Goal: Find contact information

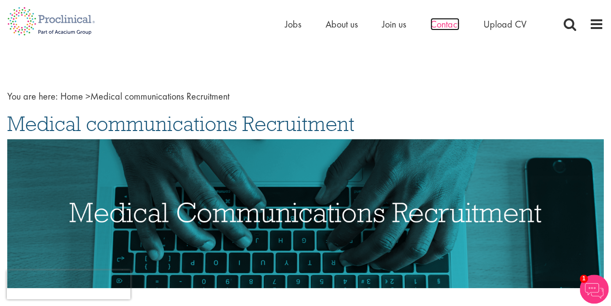
click at [445, 26] on span "Contact" at bounding box center [444, 24] width 29 height 13
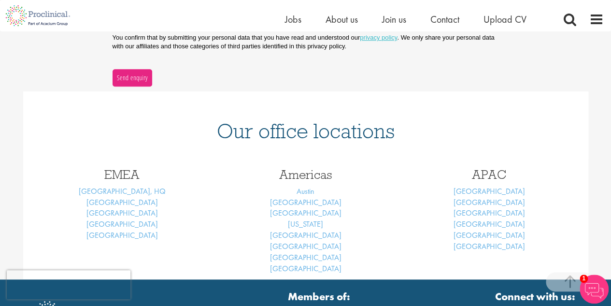
scroll to position [434, 0]
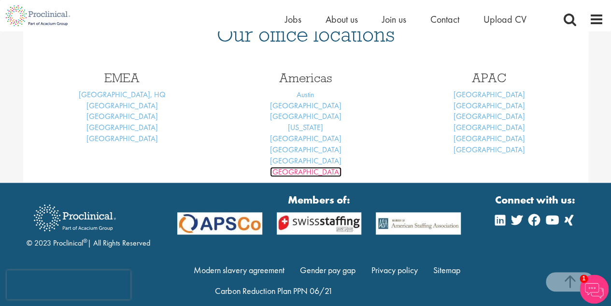
click at [306, 175] on link "[GEOGRAPHIC_DATA]" at bounding box center [305, 172] width 71 height 10
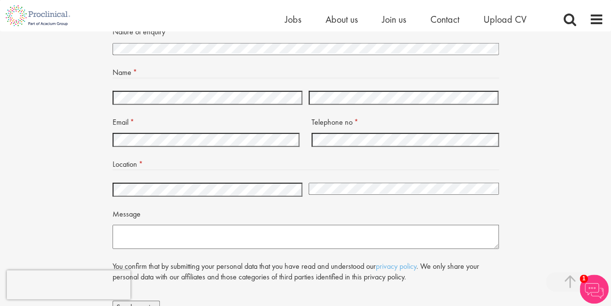
scroll to position [1400, 0]
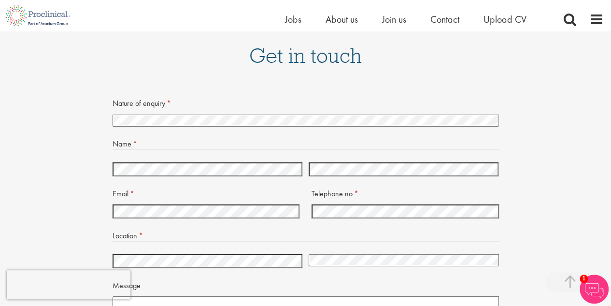
click at [177, 114] on select "I'm looking for a new job I need help staffing a vacancy or project at my compa…" at bounding box center [305, 120] width 386 height 12
select select "I'm looking for a new job"
click at [112, 114] on select "I'm looking for a new job I need help staffing a vacancy or project at my compa…" at bounding box center [305, 120] width 386 height 12
